Goal: Use online tool/utility

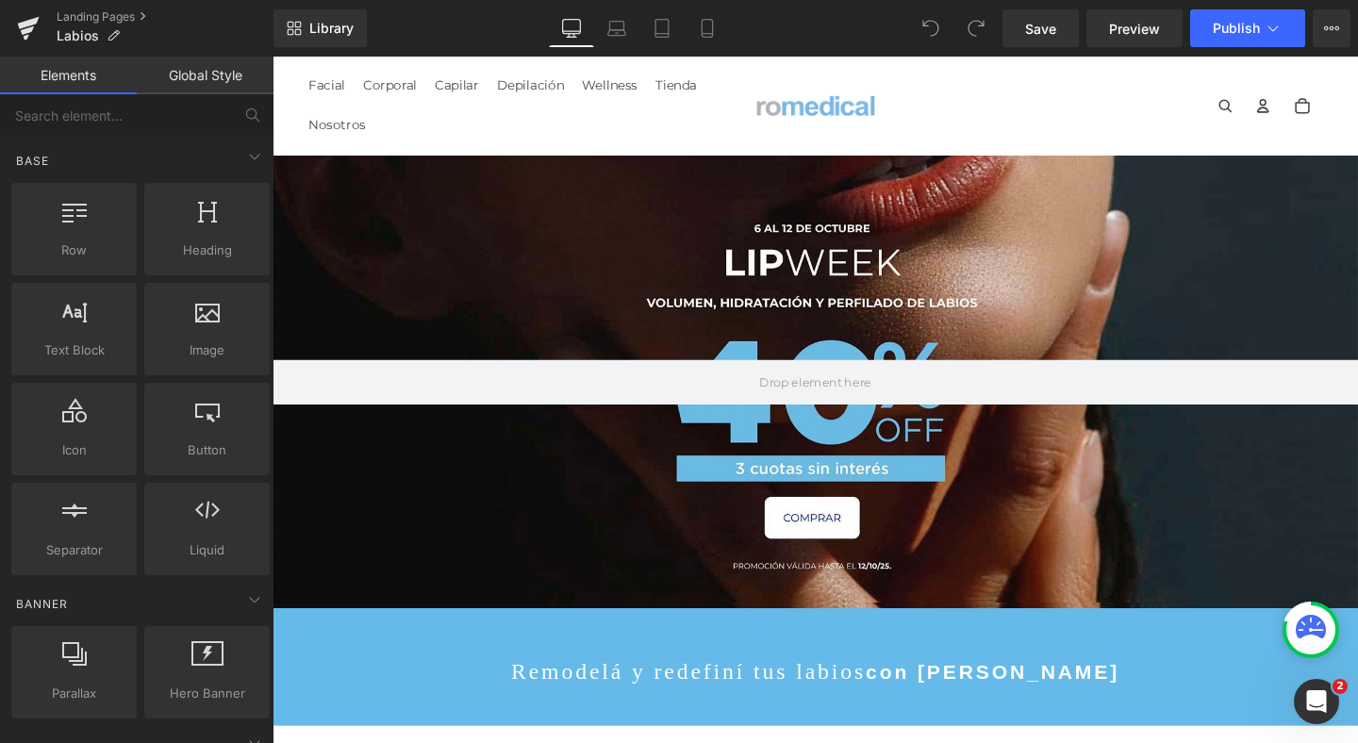
click at [641, 232] on div at bounding box center [843, 398] width 1141 height 476
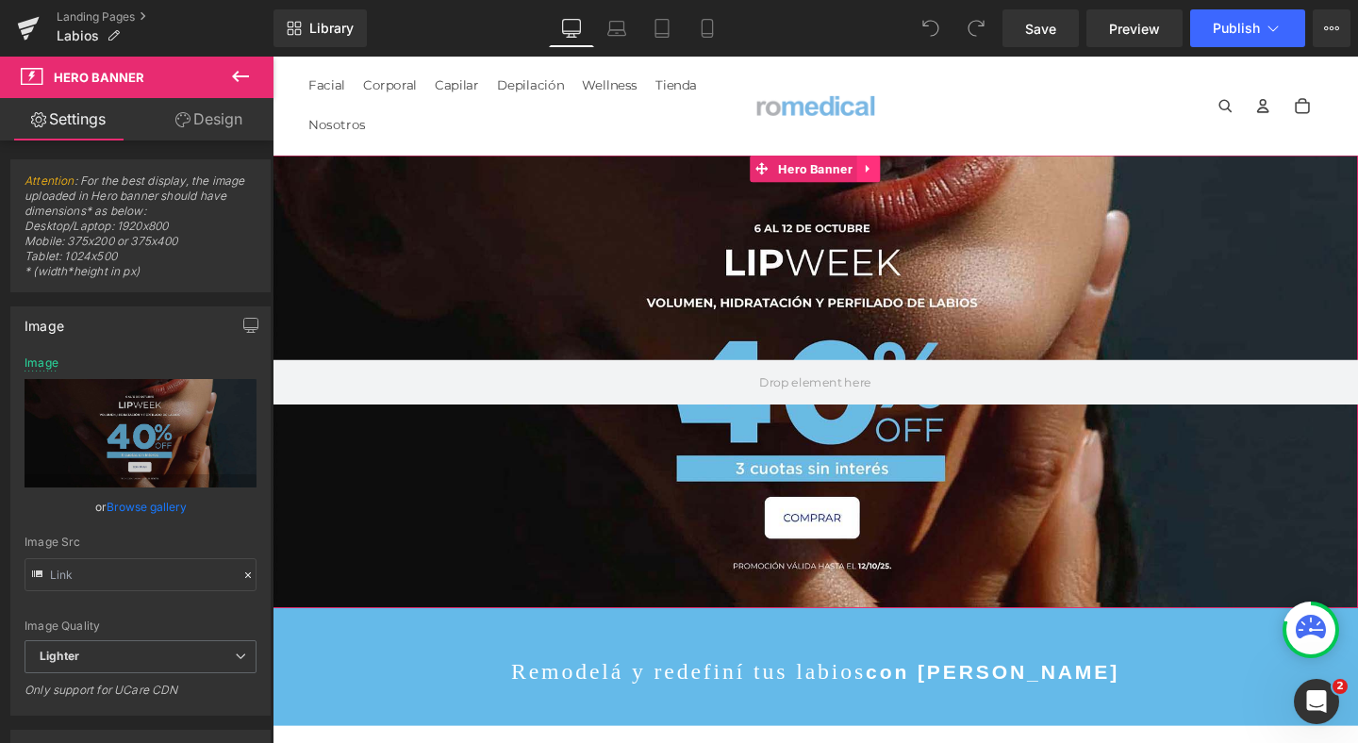
click at [901, 175] on icon at bounding box center [899, 175] width 13 height 14
click at [911, 178] on icon at bounding box center [912, 174] width 13 height 13
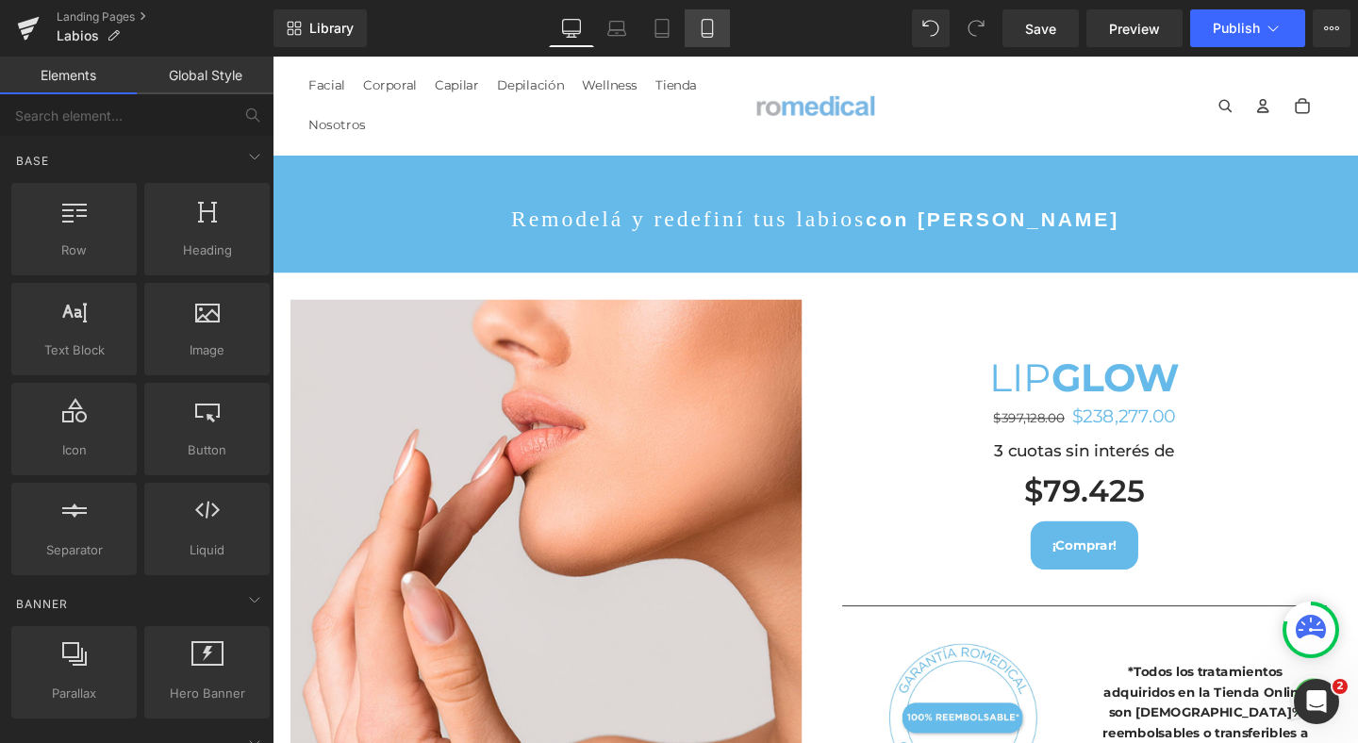
click at [717, 31] on icon at bounding box center [707, 28] width 19 height 19
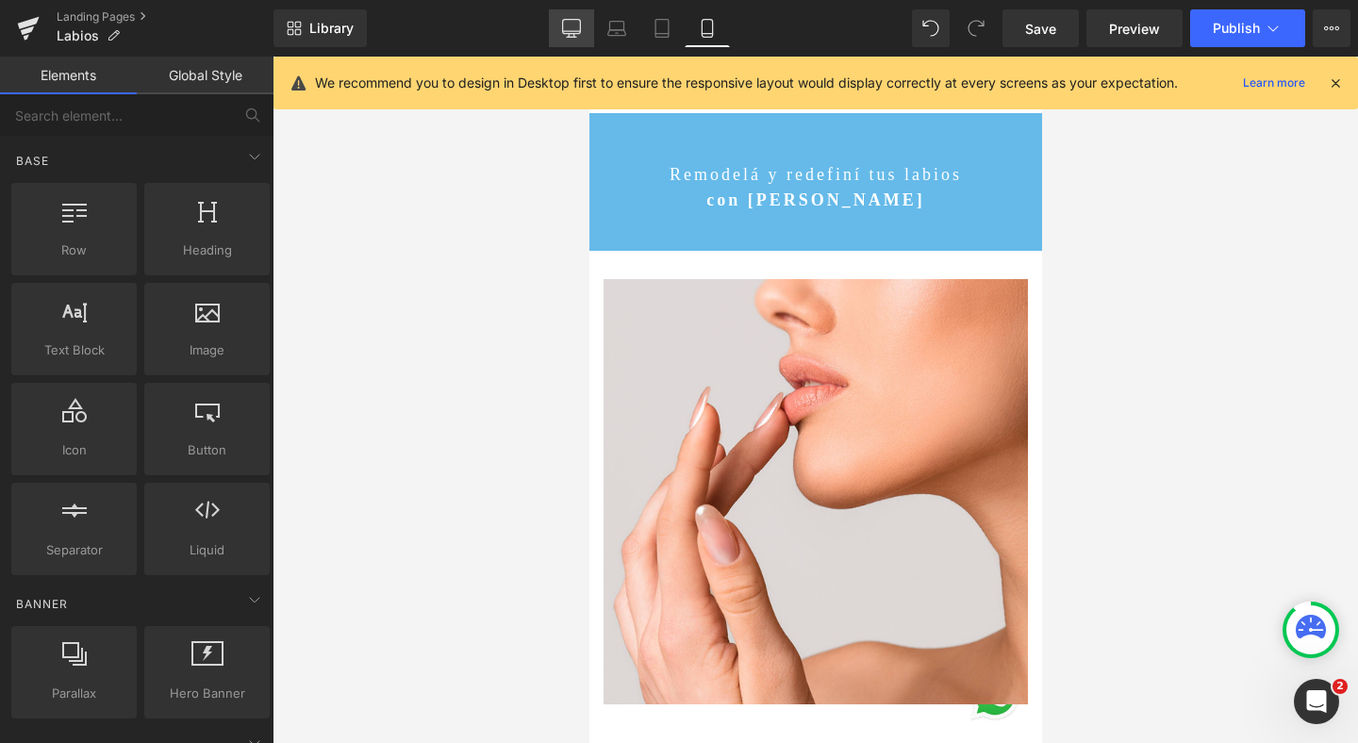
click at [552, 25] on link "Desktop" at bounding box center [571, 28] width 45 height 38
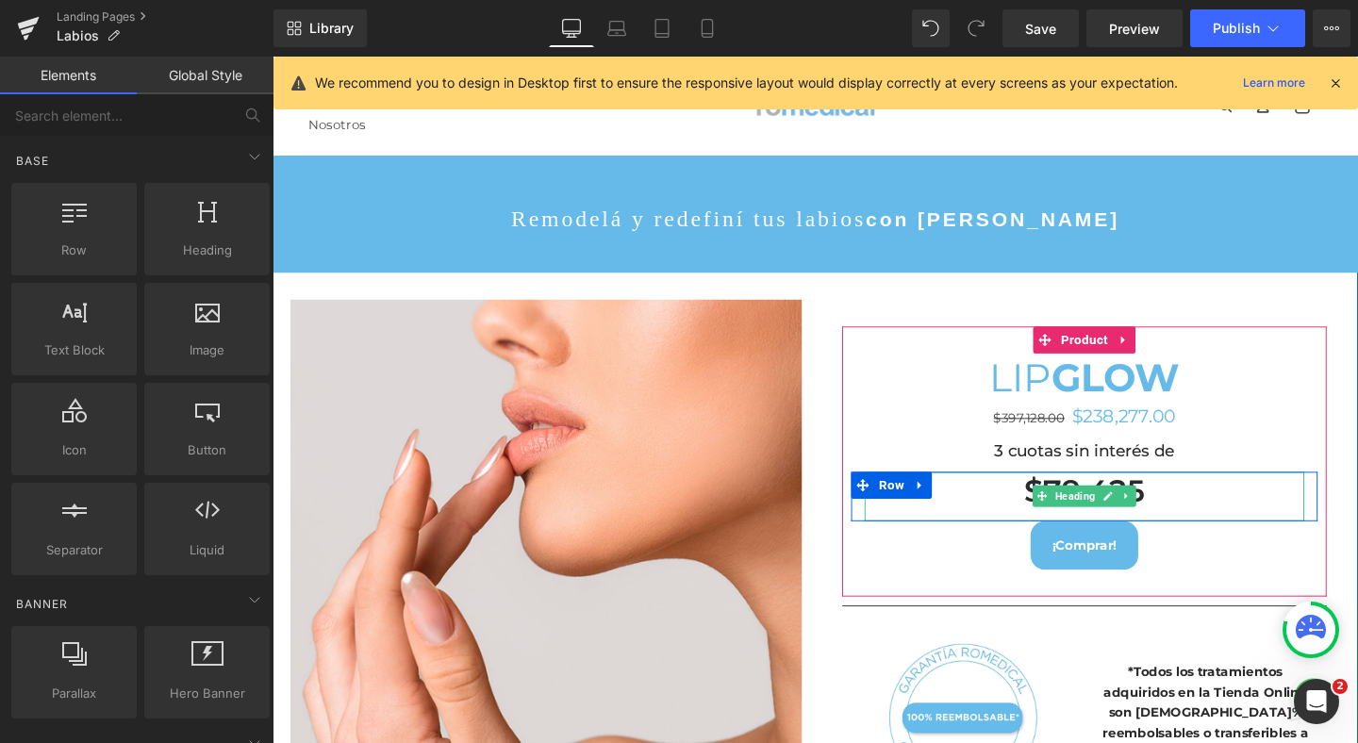
click at [1101, 521] on span "Heading" at bounding box center [1116, 519] width 50 height 23
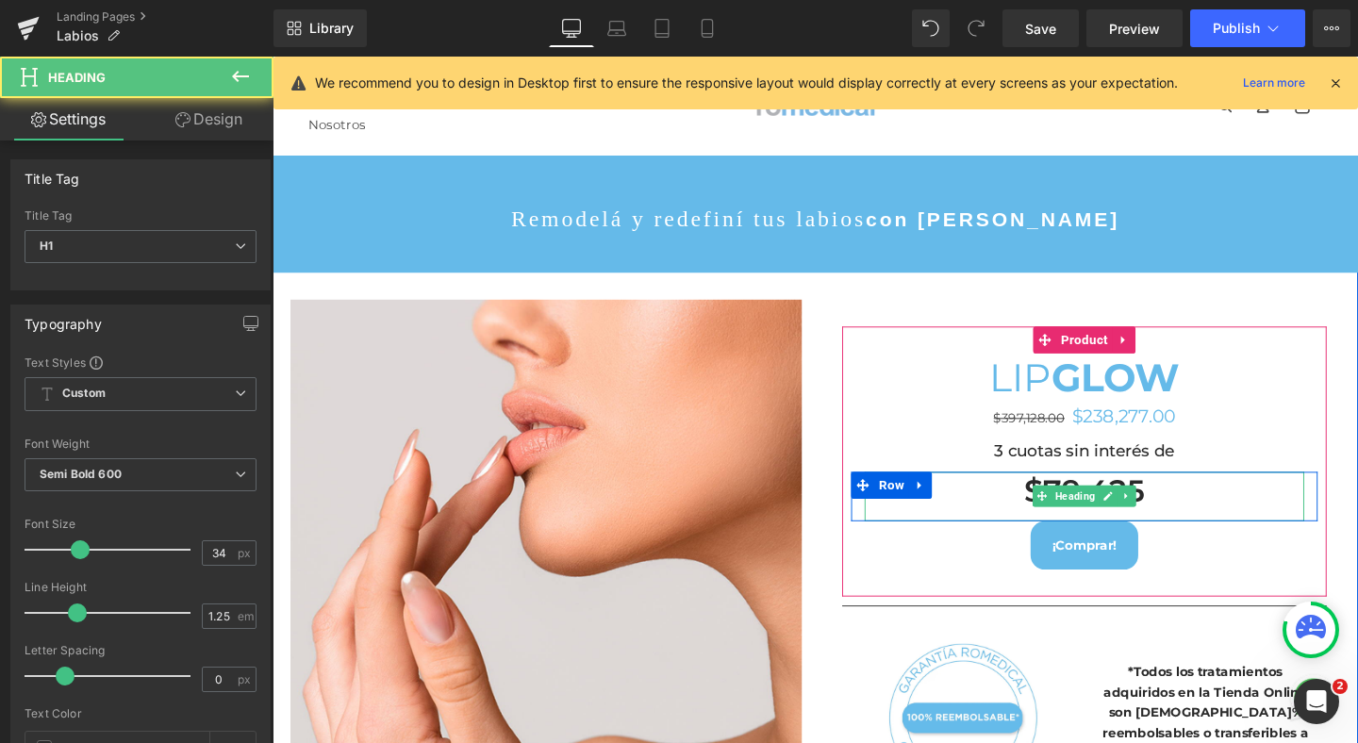
click at [1067, 512] on h1 "$79.425" at bounding box center [1126, 513] width 462 height 41
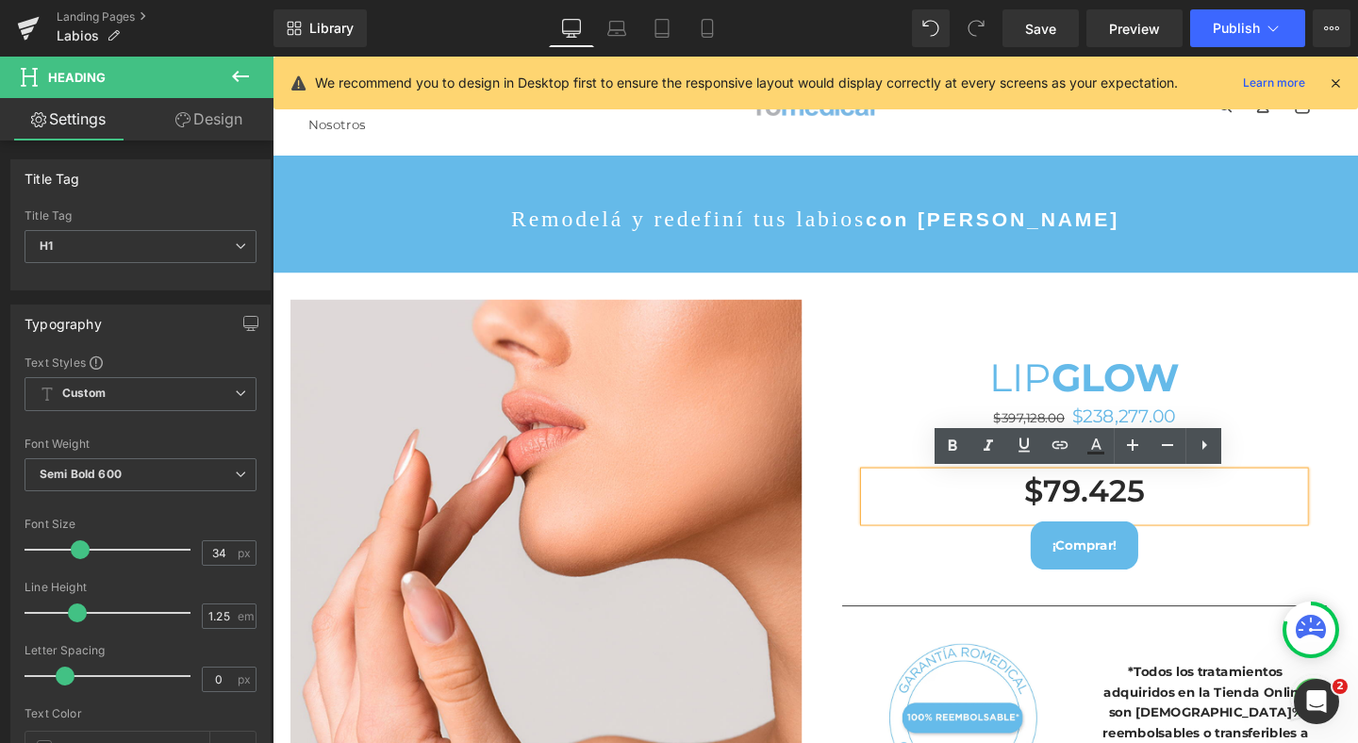
click at [1120, 507] on h1 "$79.425" at bounding box center [1126, 513] width 462 height 41
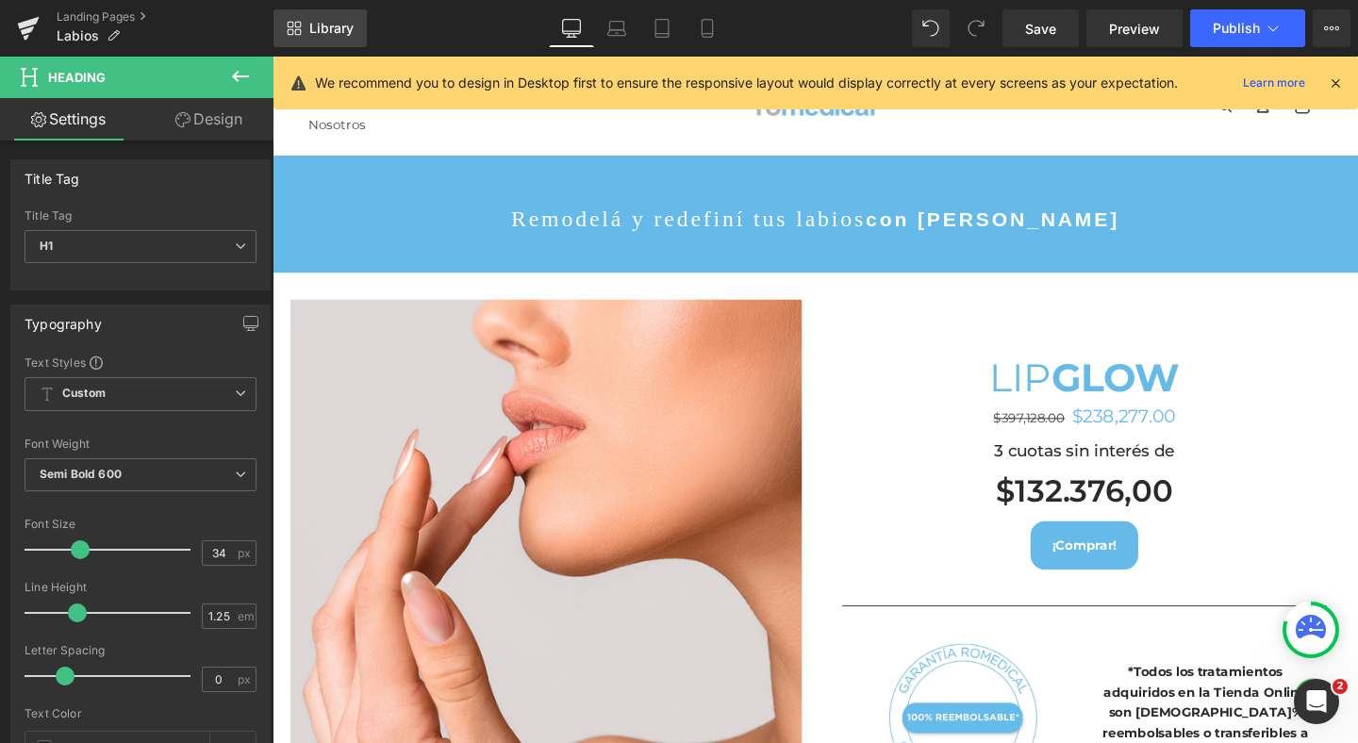
click at [340, 36] on span "Library" at bounding box center [331, 28] width 44 height 17
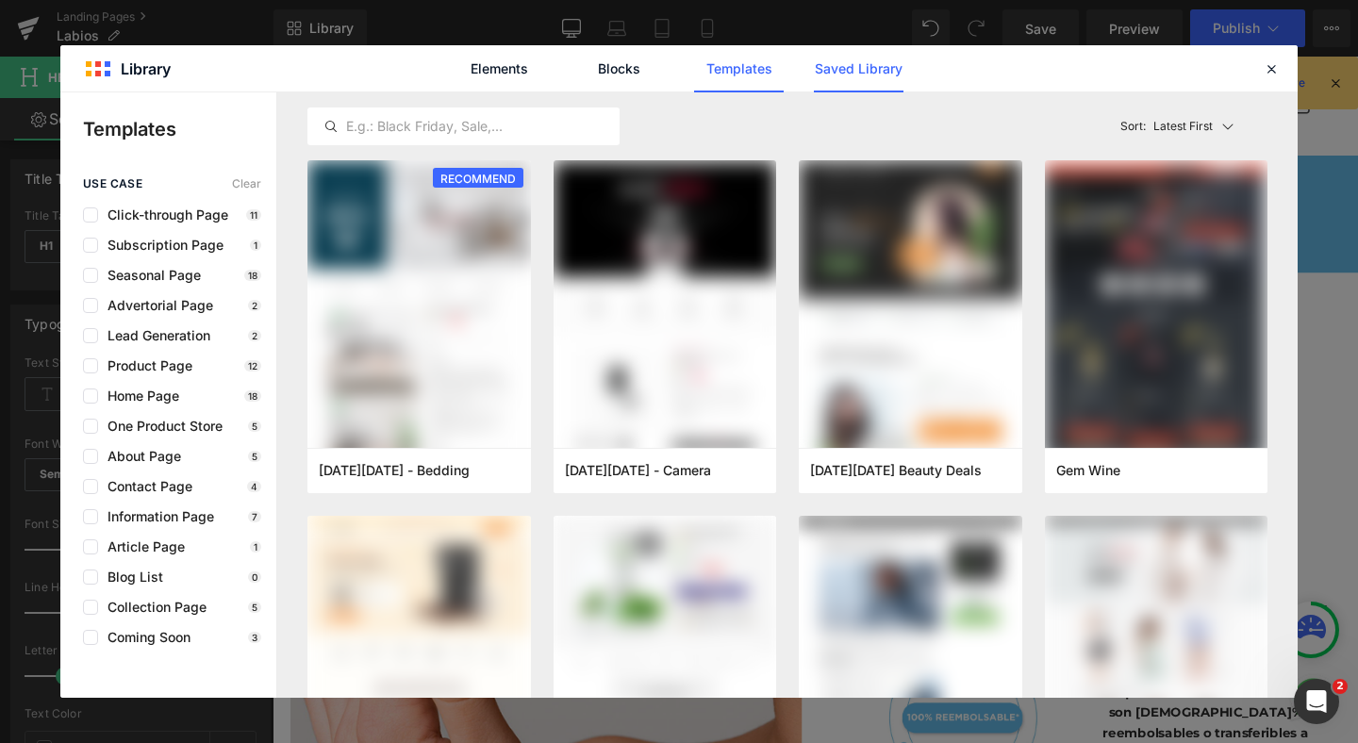
click at [826, 70] on link "Saved Library" at bounding box center [859, 68] width 90 height 47
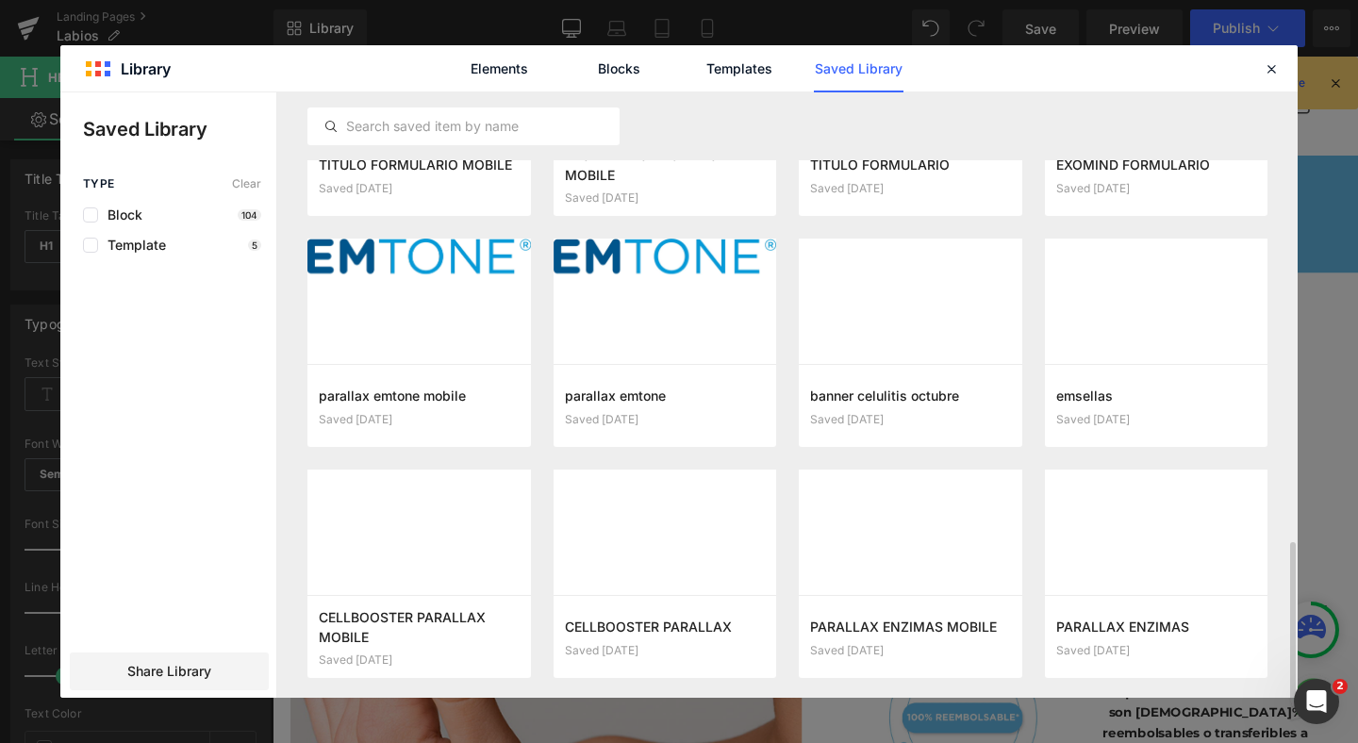
scroll to position [1224, 0]
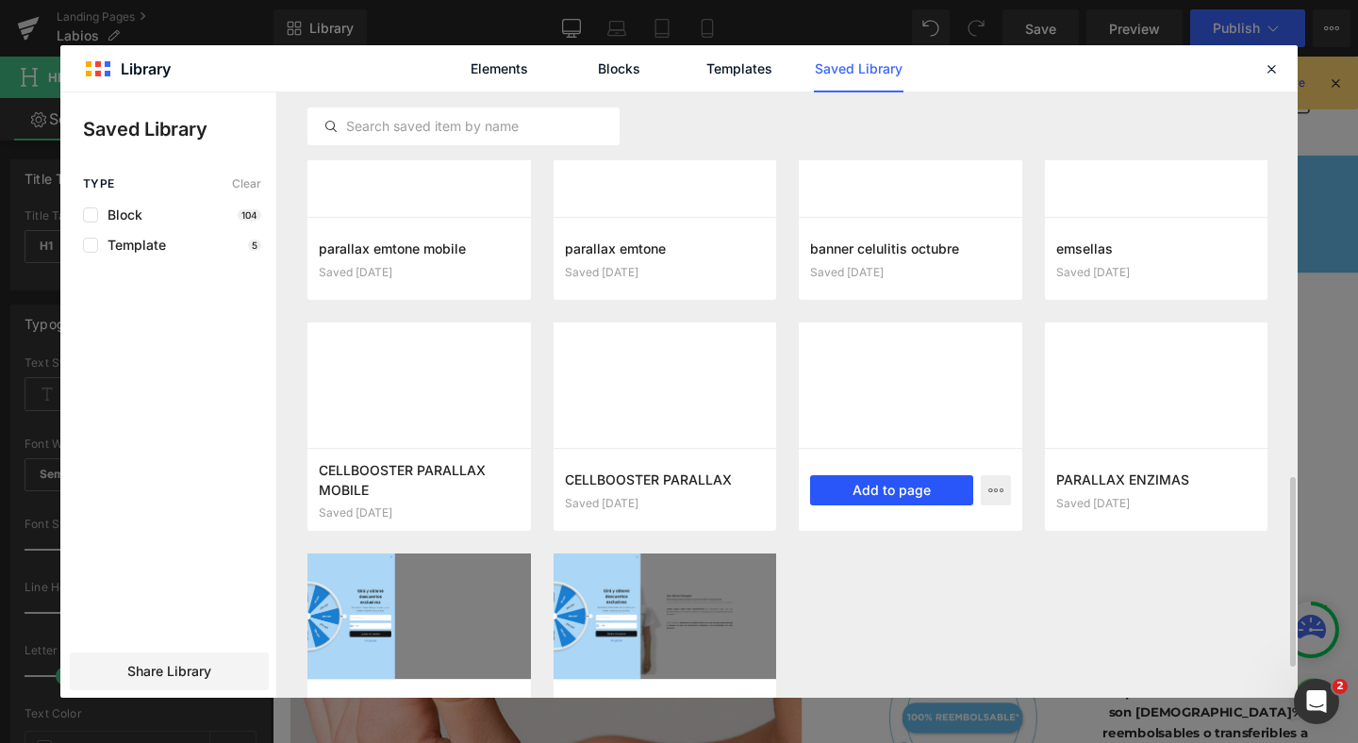
click at [919, 490] on button "Add to page" at bounding box center [891, 490] width 163 height 30
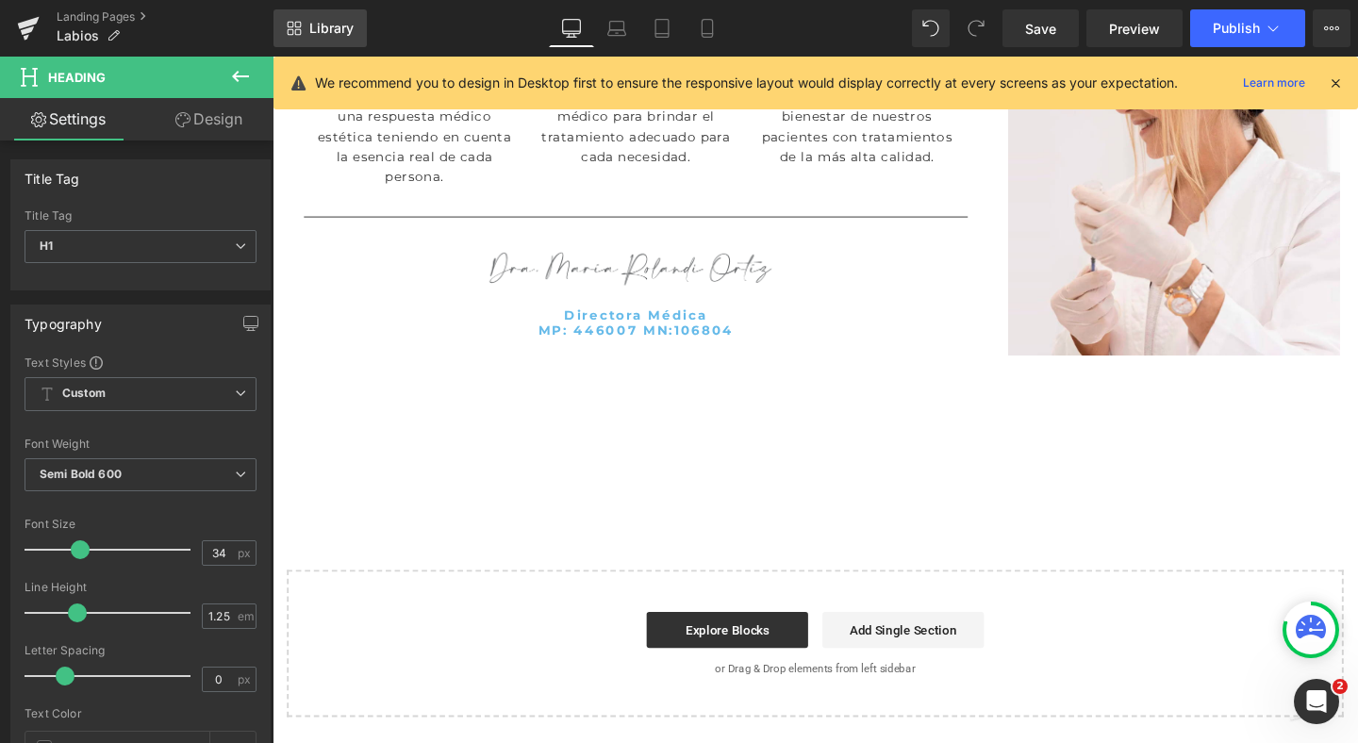
click at [341, 27] on span "Library" at bounding box center [331, 28] width 44 height 17
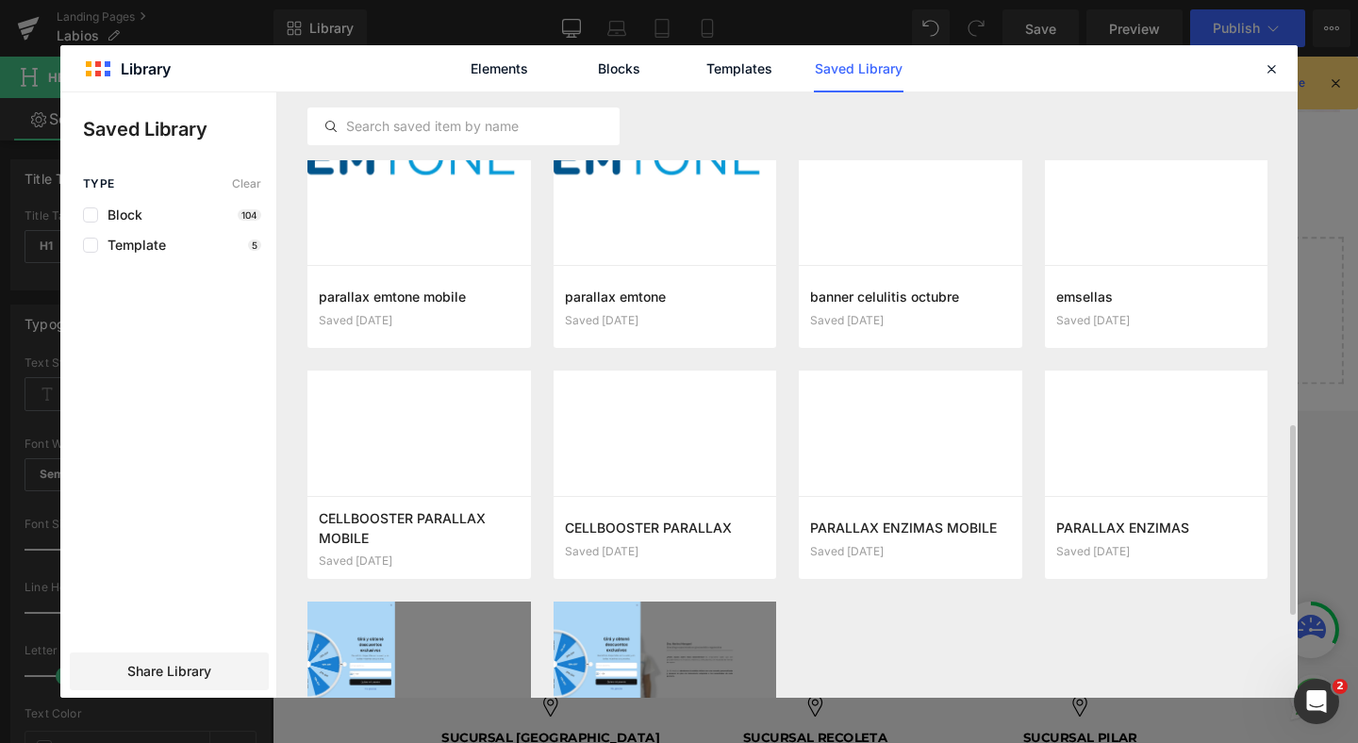
scroll to position [1183, 0]
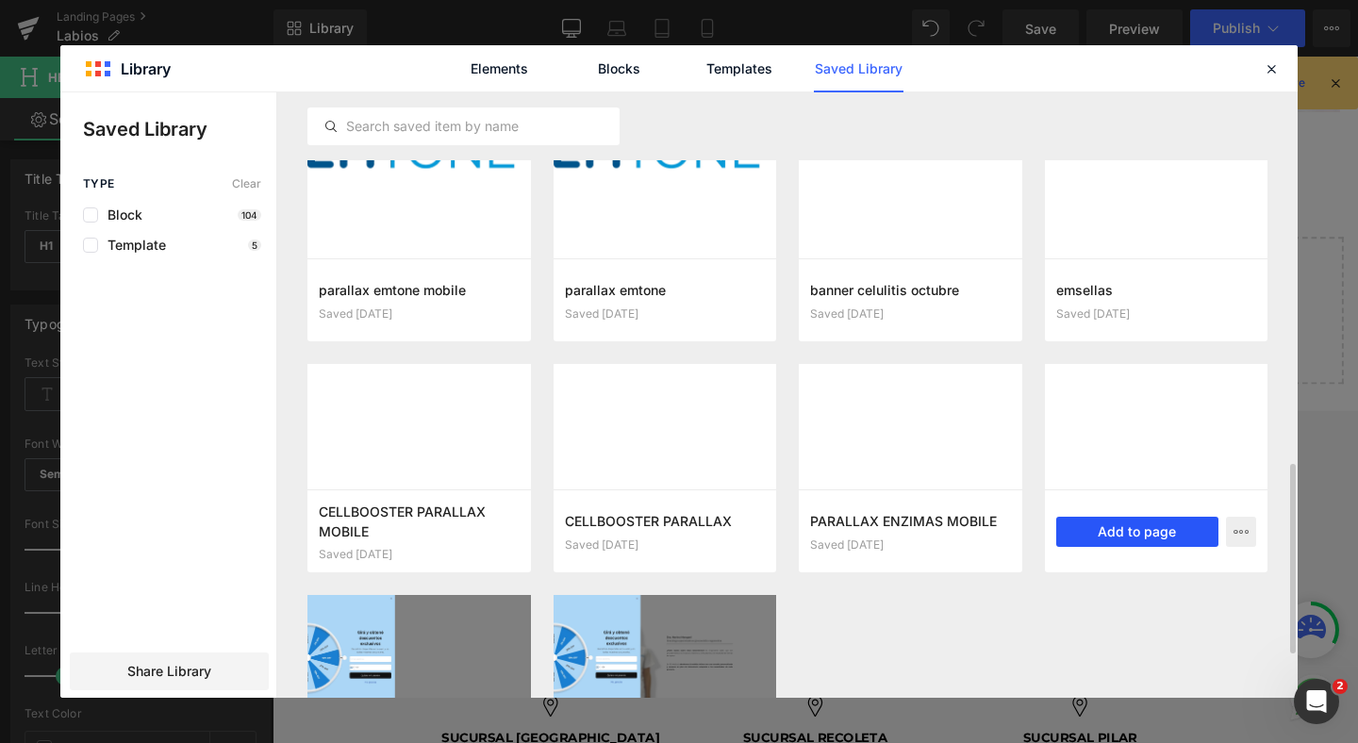
click at [1111, 523] on button "Add to page" at bounding box center [1138, 532] width 163 height 30
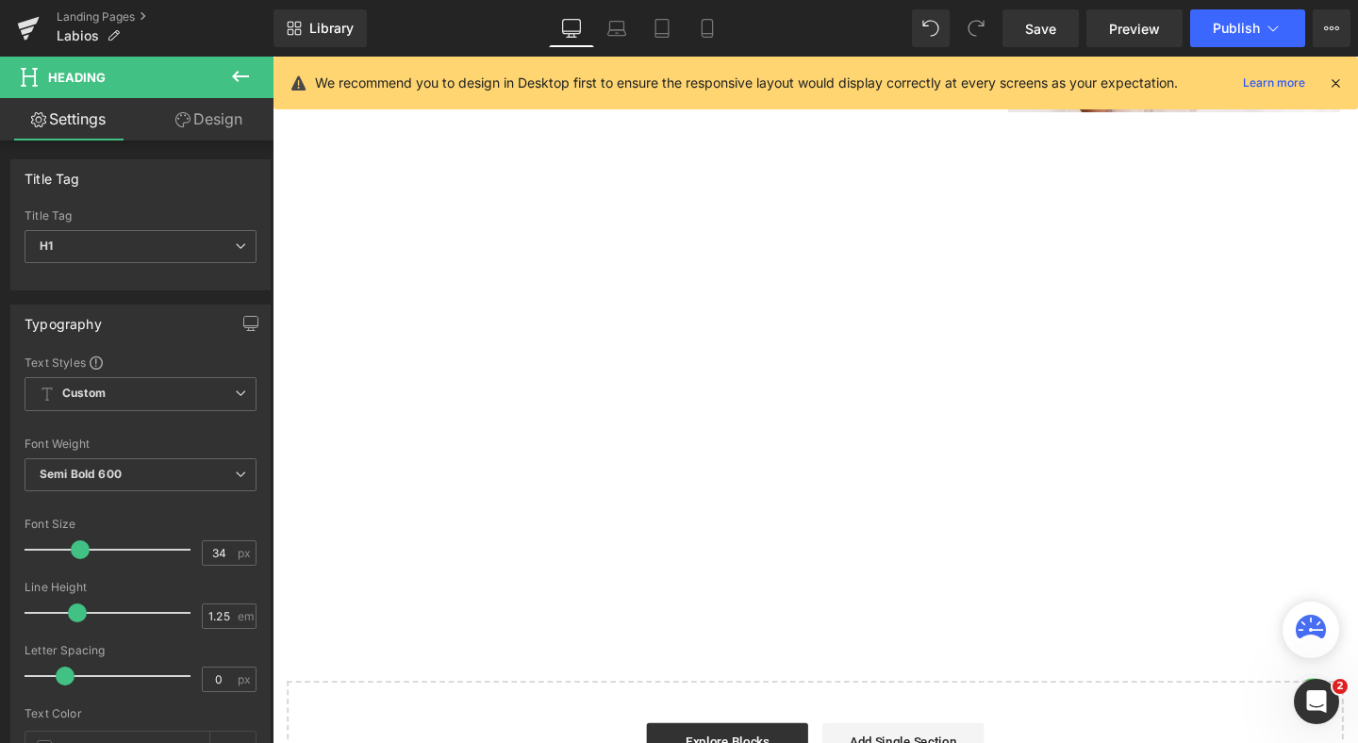
scroll to position [6652, 1141]
click at [1026, 17] on link "Save" at bounding box center [1041, 28] width 76 height 38
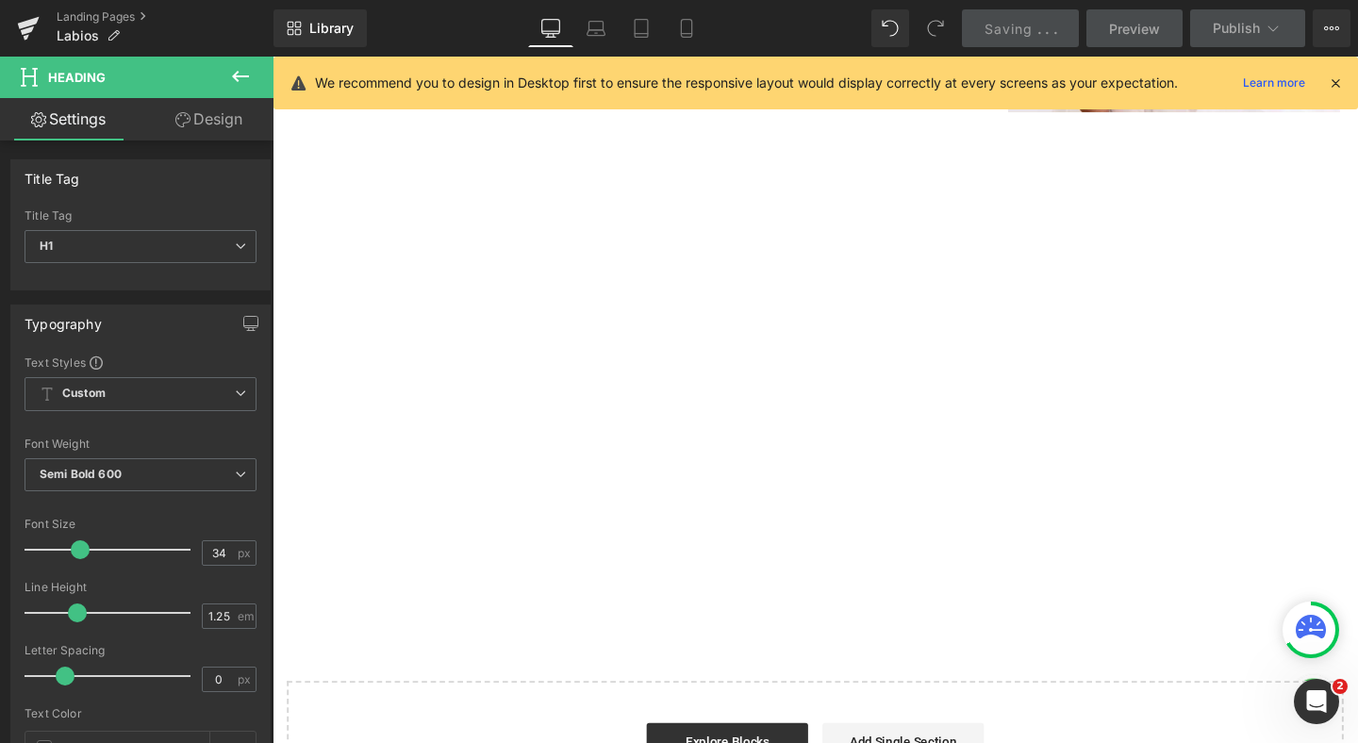
click at [1333, 89] on icon at bounding box center [1335, 83] width 17 height 17
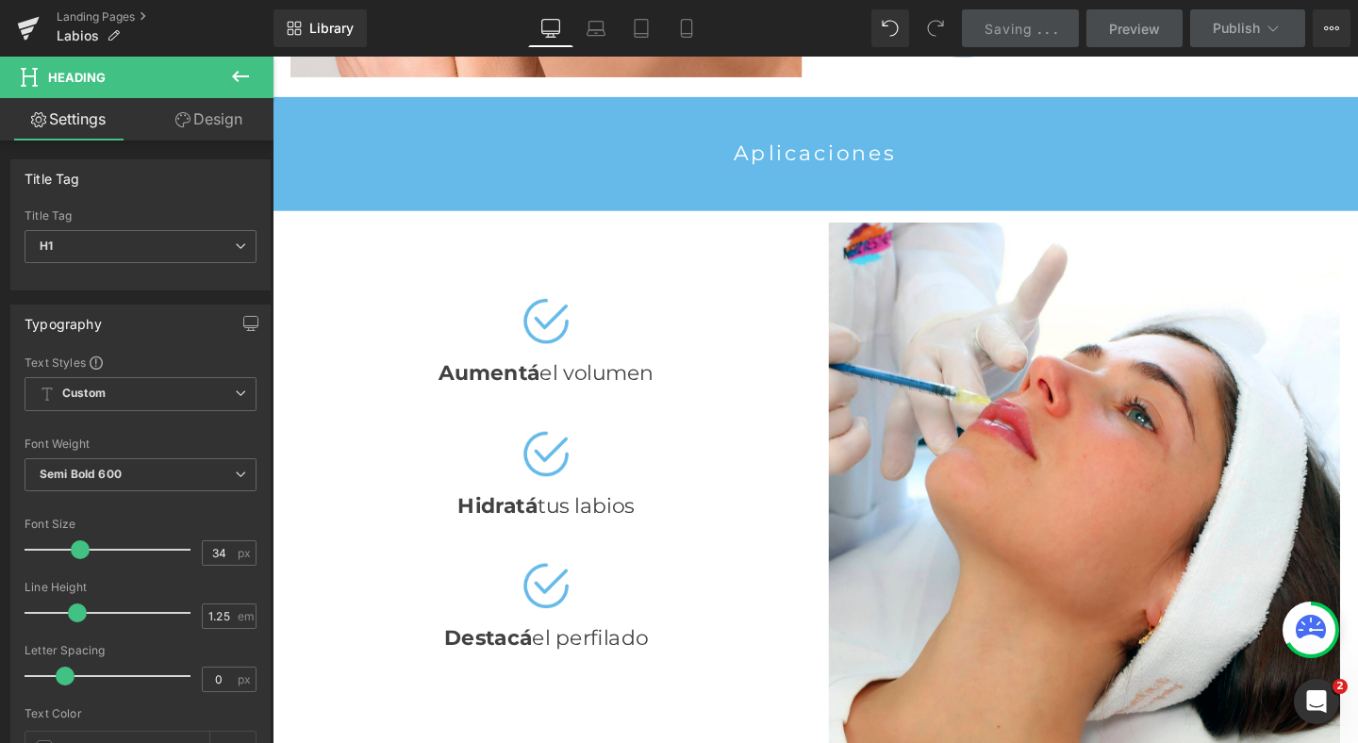
scroll to position [683, 0]
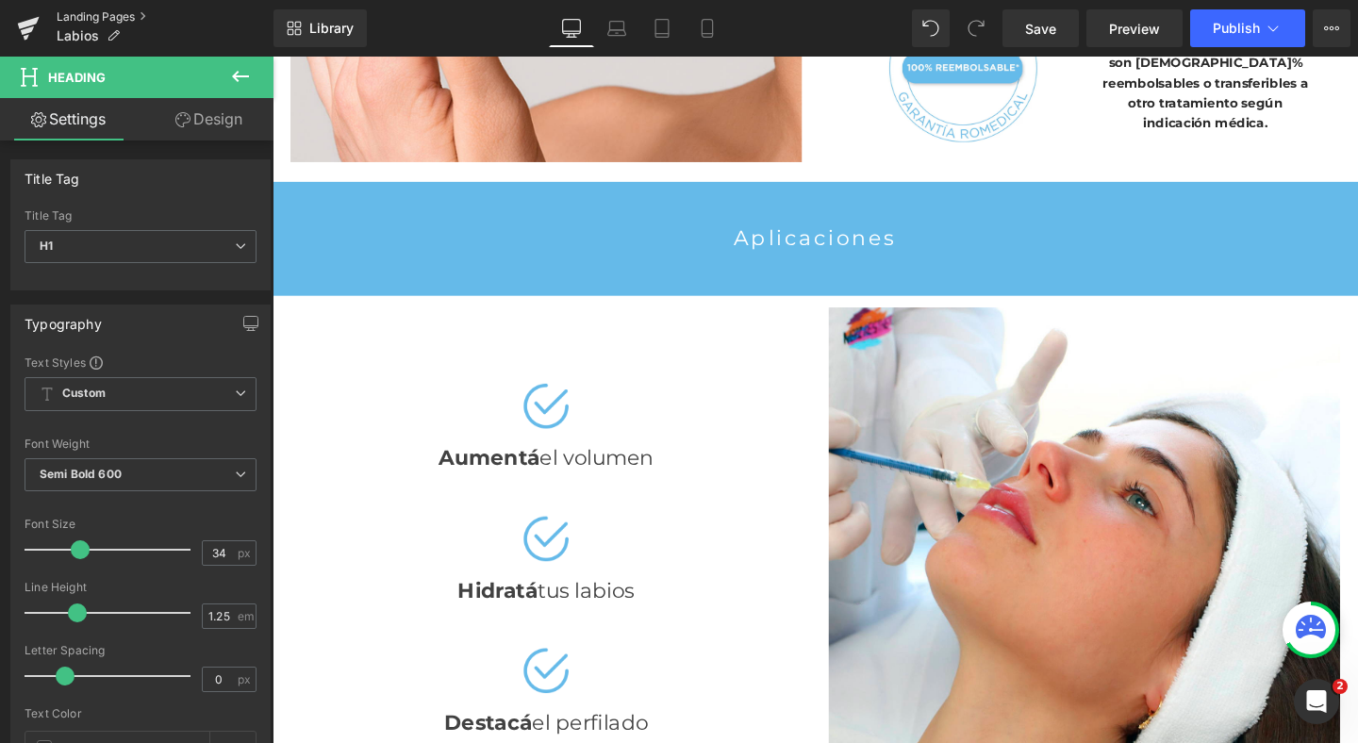
click at [66, 11] on link "Landing Pages" at bounding box center [165, 16] width 217 height 15
